Goal: Check status: Check status

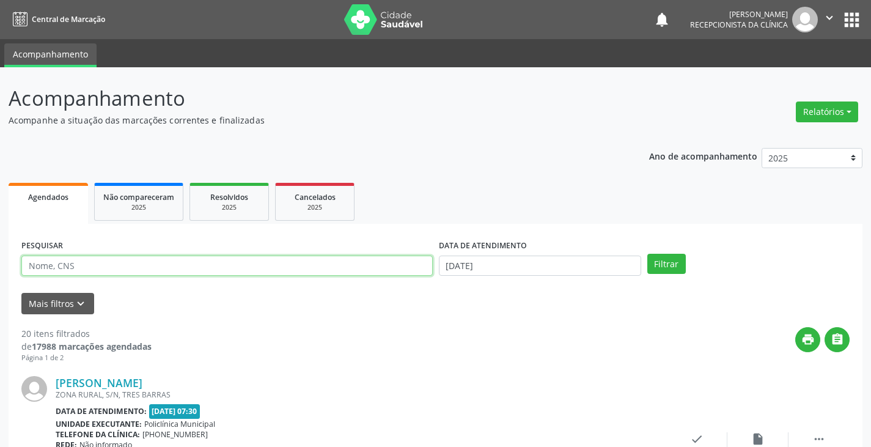
click at [67, 272] on input "text" at bounding box center [227, 266] width 412 height 21
type input "cleane"
click at [648, 254] on button "Filtrar" at bounding box center [667, 264] width 39 height 21
click at [697, 438] on icon "check" at bounding box center [696, 438] width 13 height 13
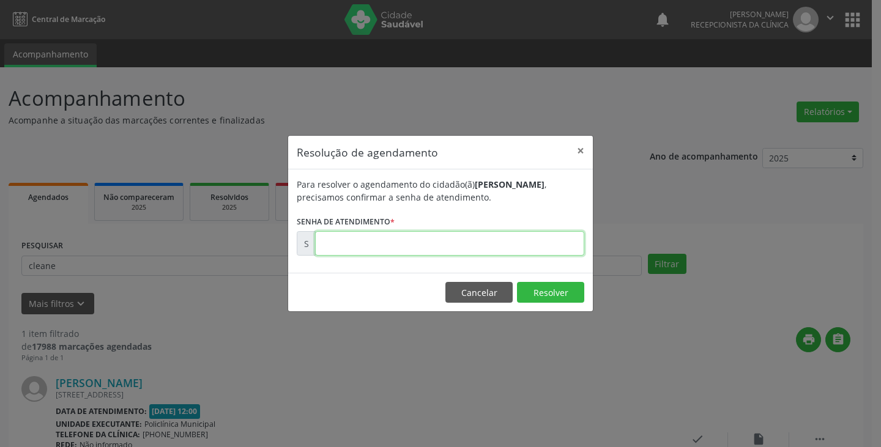
click at [357, 234] on input "text" at bounding box center [449, 243] width 269 height 24
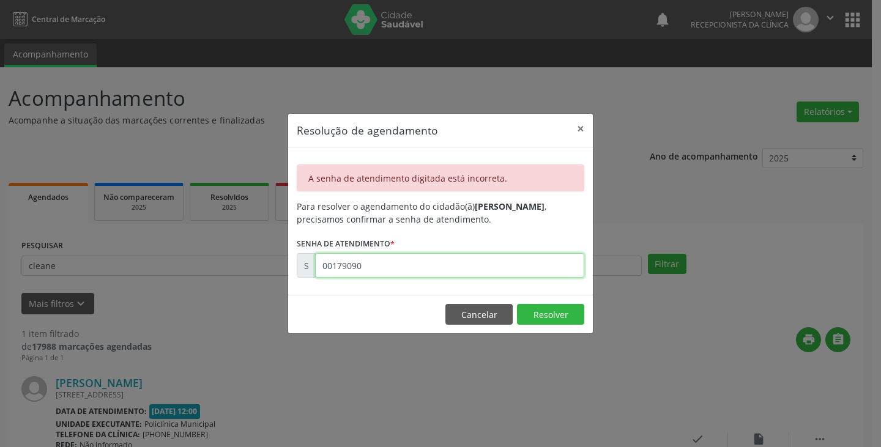
click at [371, 265] on input "00179090" at bounding box center [449, 265] width 269 height 24
click at [371, 265] on input "01790920" at bounding box center [449, 265] width 269 height 24
click at [371, 265] on input "17909020" at bounding box center [449, 265] width 269 height 24
type input "00179020"
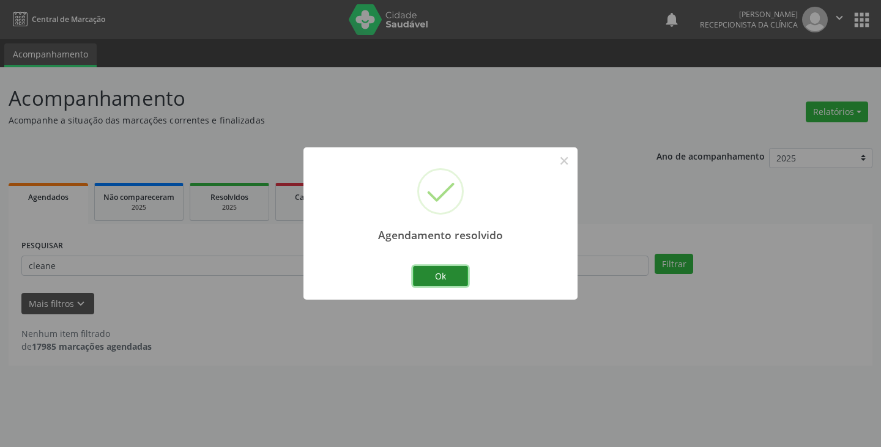
click at [440, 273] on button "Ok" at bounding box center [440, 276] width 55 height 21
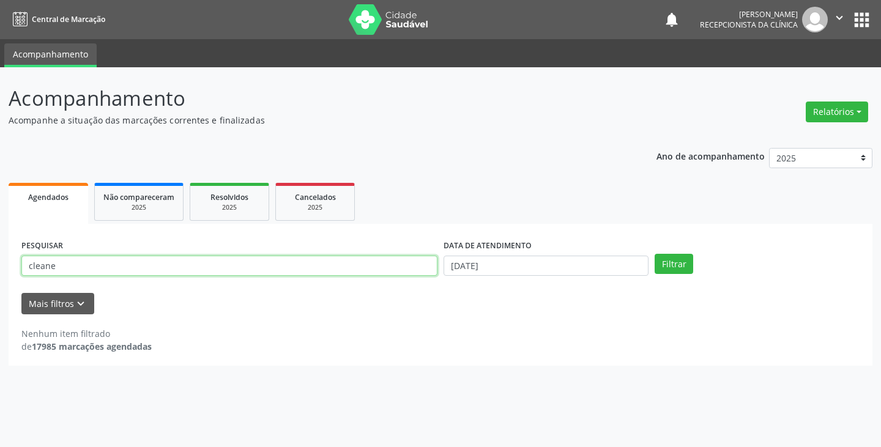
drag, startPoint x: 56, startPoint y: 264, endPoint x: 0, endPoint y: 285, distance: 59.6
click at [0, 285] on div "Acompanhamento Acompanhe a situação das marcações correntes e finalizadas Relat…" at bounding box center [440, 257] width 881 height 380
type input "[PERSON_NAME]"
click at [654, 254] on button "Filtrar" at bounding box center [673, 264] width 39 height 21
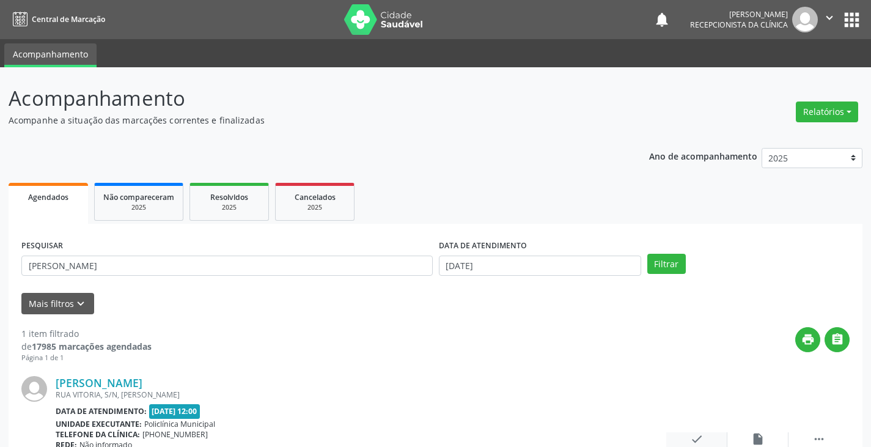
click at [694, 438] on icon "check" at bounding box center [696, 438] width 13 height 13
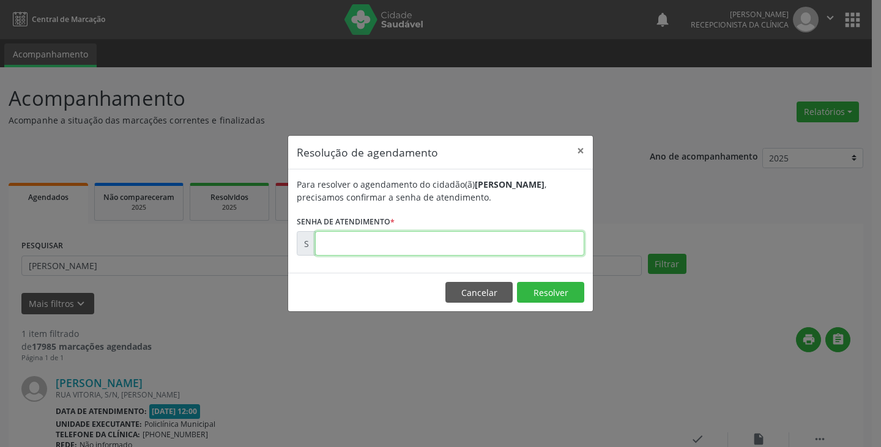
click at [335, 246] on input "text" at bounding box center [449, 243] width 269 height 24
type input "00178960"
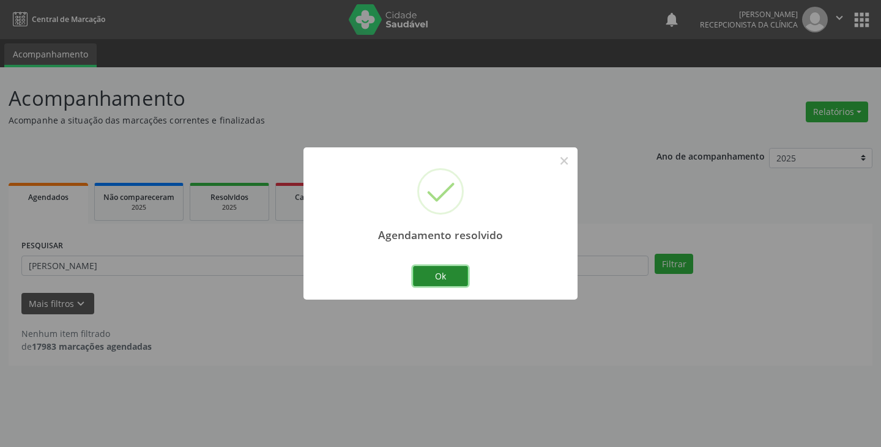
click at [439, 286] on button "Ok" at bounding box center [440, 276] width 55 height 21
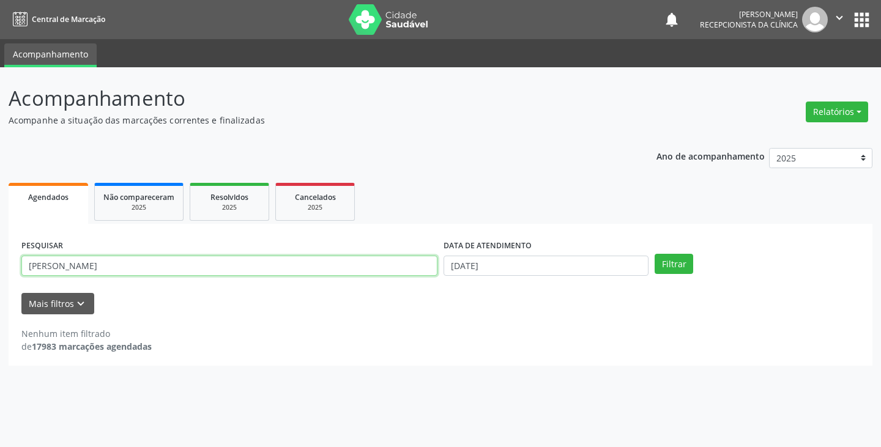
drag, startPoint x: 73, startPoint y: 263, endPoint x: 0, endPoint y: 286, distance: 76.4
click at [0, 286] on div "Acompanhamento Acompanhe a situação das marcações correntes e finalizadas Relat…" at bounding box center [440, 257] width 881 height 380
type input "[PERSON_NAME]"
click at [654, 254] on button "Filtrar" at bounding box center [673, 264] width 39 height 21
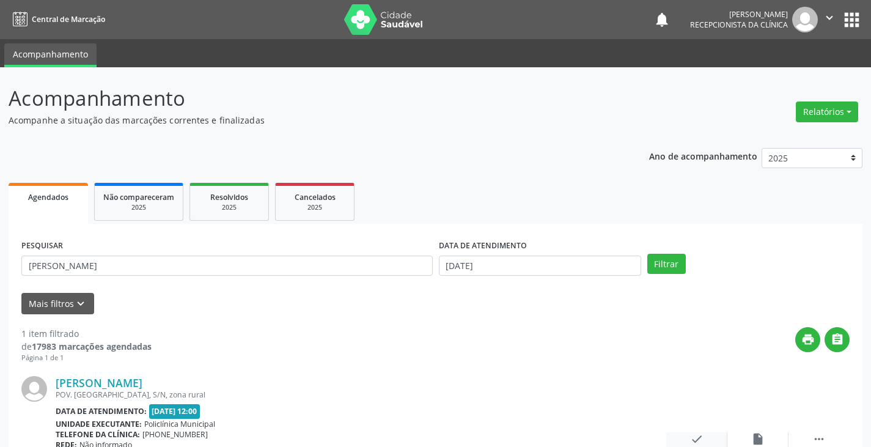
click at [696, 437] on icon "check" at bounding box center [696, 438] width 13 height 13
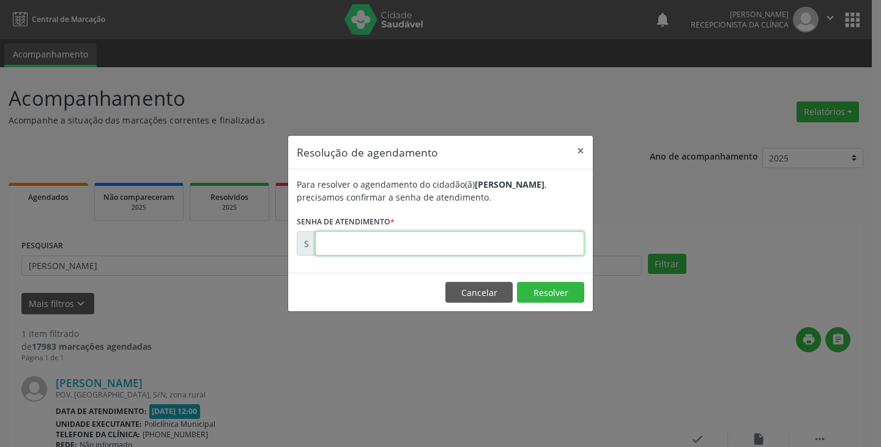
click at [357, 245] on input "text" at bounding box center [449, 243] width 269 height 24
type input "00178932"
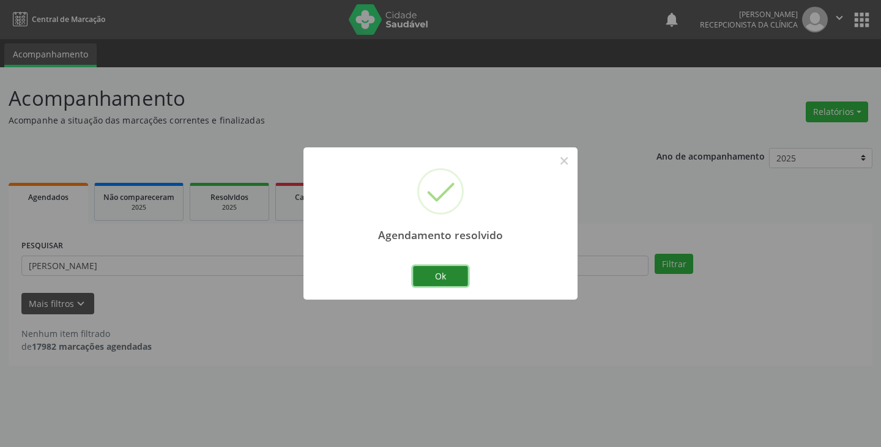
click at [414, 276] on button "Ok" at bounding box center [440, 276] width 55 height 21
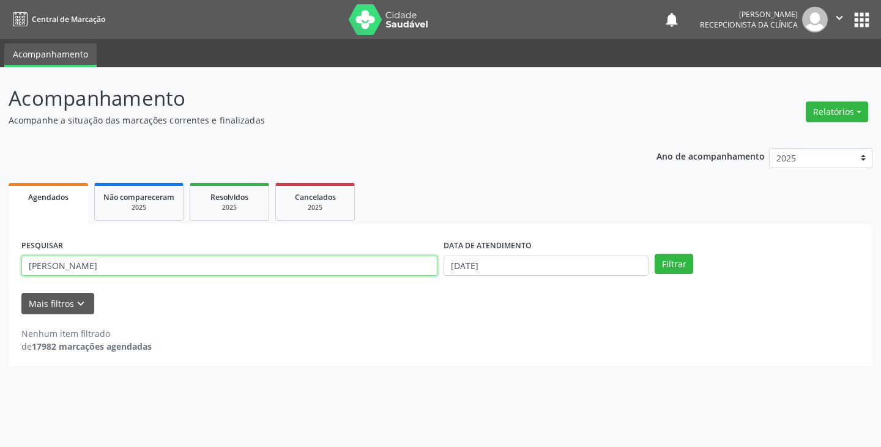
drag, startPoint x: 59, startPoint y: 264, endPoint x: 0, endPoint y: 293, distance: 66.2
click at [0, 293] on div "Acompanhamento Acompanhe a situação das marcações correntes e finalizadas Relat…" at bounding box center [440, 257] width 881 height 380
type input "ivonete"
click at [654, 254] on button "Filtrar" at bounding box center [673, 264] width 39 height 21
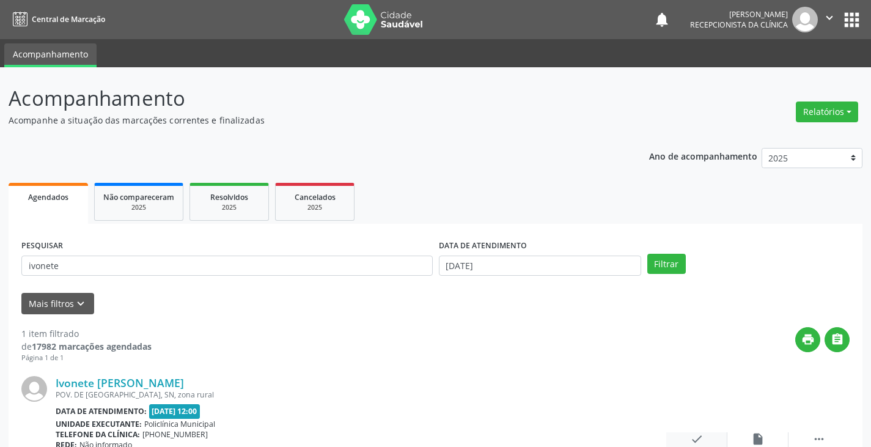
click at [699, 434] on icon "check" at bounding box center [696, 438] width 13 height 13
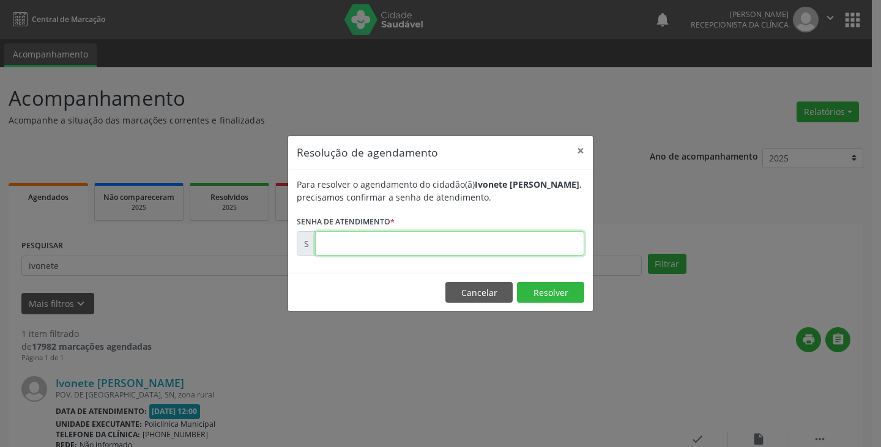
click at [320, 248] on input "text" at bounding box center [449, 243] width 269 height 24
type input "00179148"
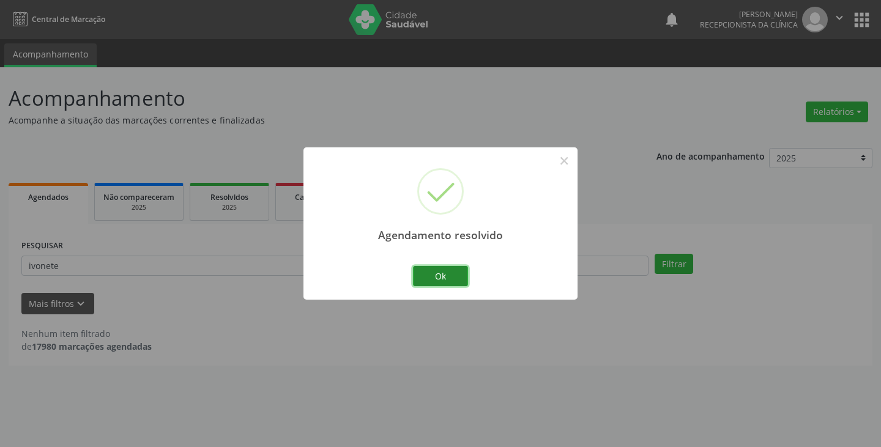
click at [440, 279] on button "Ok" at bounding box center [440, 276] width 55 height 21
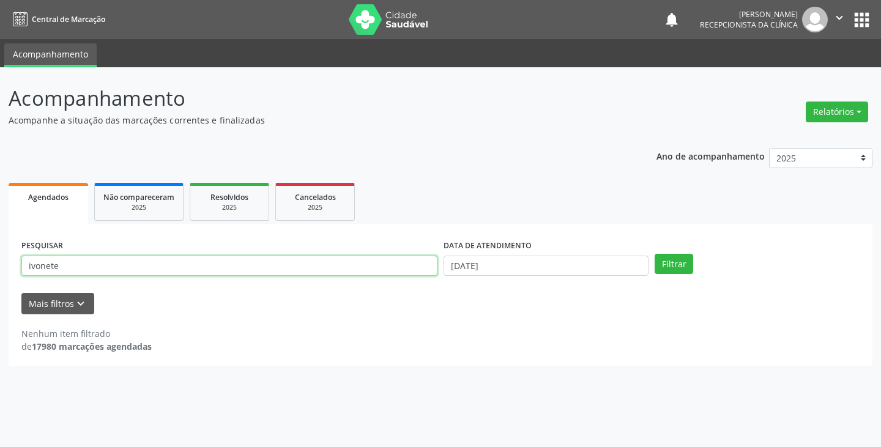
drag, startPoint x: 63, startPoint y: 265, endPoint x: 0, endPoint y: 292, distance: 68.5
click at [0, 292] on div "Acompanhamento Acompanhe a situação das marcações correntes e finalizadas Relat…" at bounding box center [440, 257] width 881 height 380
type input "luciene"
click at [654, 254] on button "Filtrar" at bounding box center [673, 264] width 39 height 21
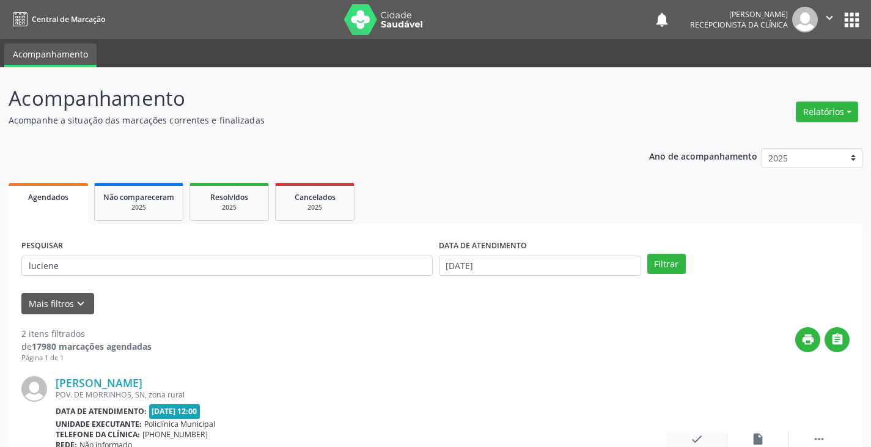
click at [701, 436] on icon "check" at bounding box center [696, 438] width 13 height 13
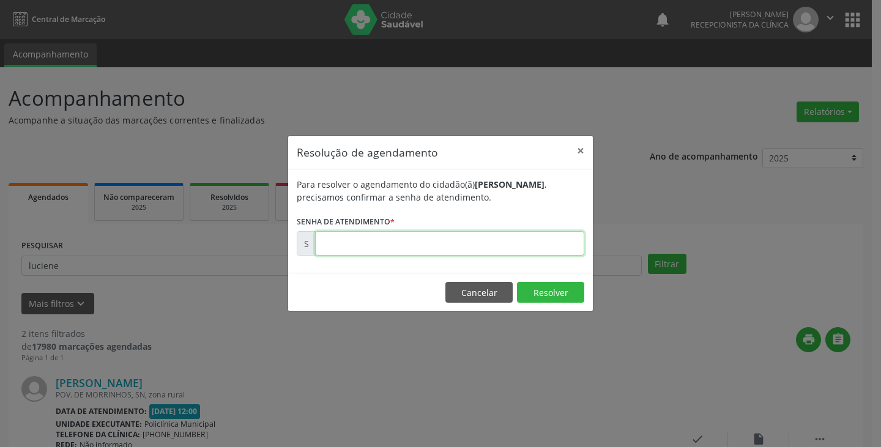
click at [362, 235] on input "text" at bounding box center [449, 243] width 269 height 24
type input "00179054"
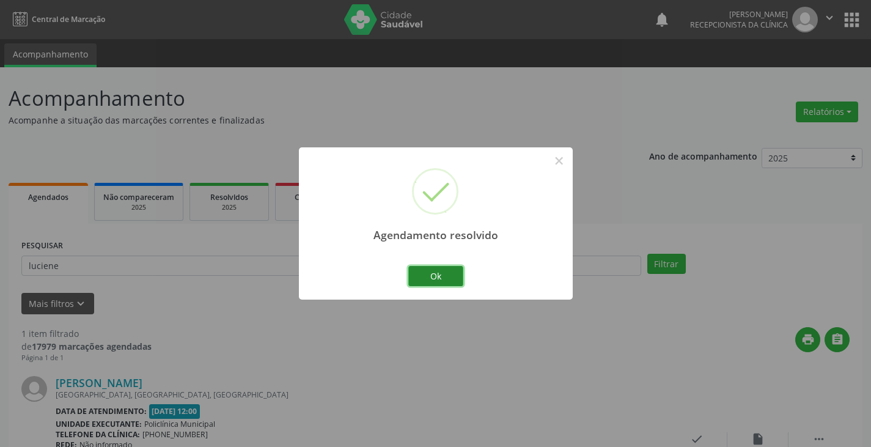
click at [443, 274] on button "Ok" at bounding box center [435, 276] width 55 height 21
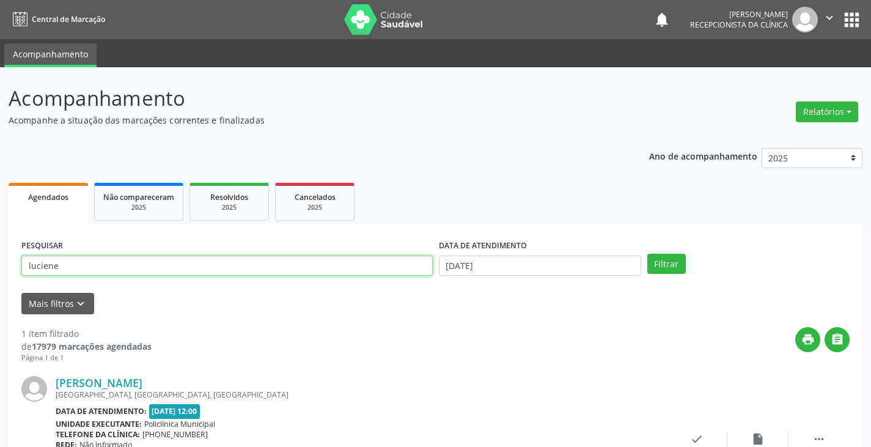
drag, startPoint x: 29, startPoint y: 270, endPoint x: 0, endPoint y: 284, distance: 32.0
click at [0, 284] on div "Acompanhamento Acompanhe a situação das marcações correntes e finalizadas Relat…" at bounding box center [435, 308] width 871 height 482
type input "[PERSON_NAME]"
click at [648, 254] on button "Filtrar" at bounding box center [667, 264] width 39 height 21
click at [700, 439] on icon "check" at bounding box center [696, 438] width 13 height 13
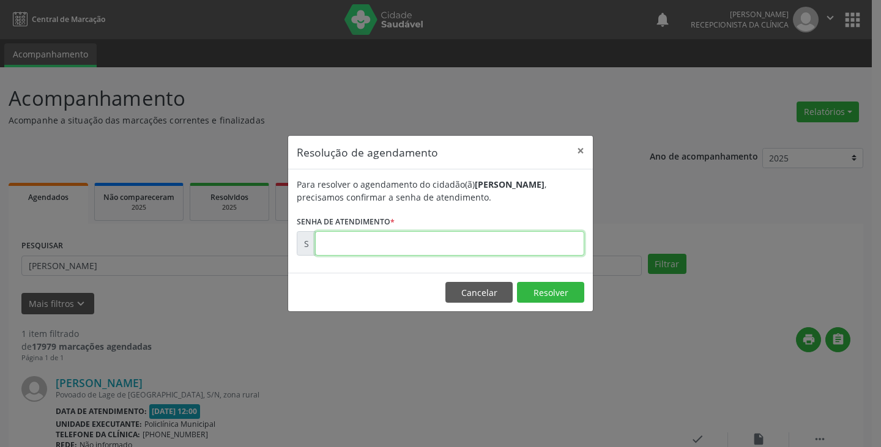
click at [344, 245] on input "text" at bounding box center [449, 243] width 269 height 24
type input "00178881"
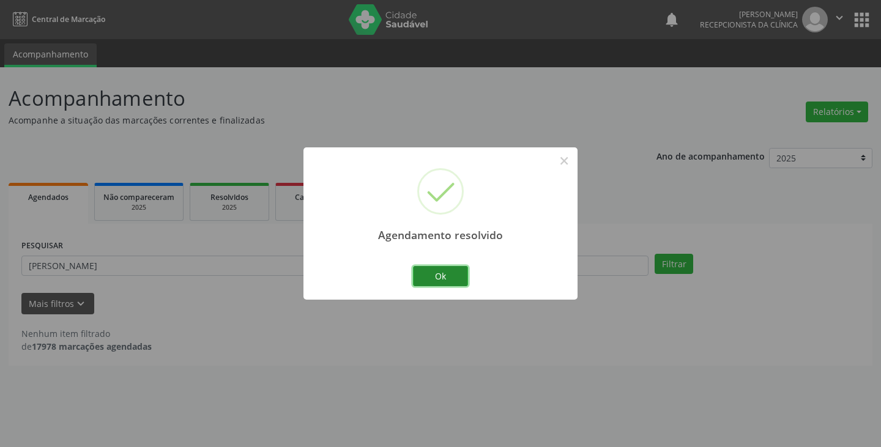
click at [453, 278] on button "Ok" at bounding box center [440, 276] width 55 height 21
